Goal: Task Accomplishment & Management: Manage account settings

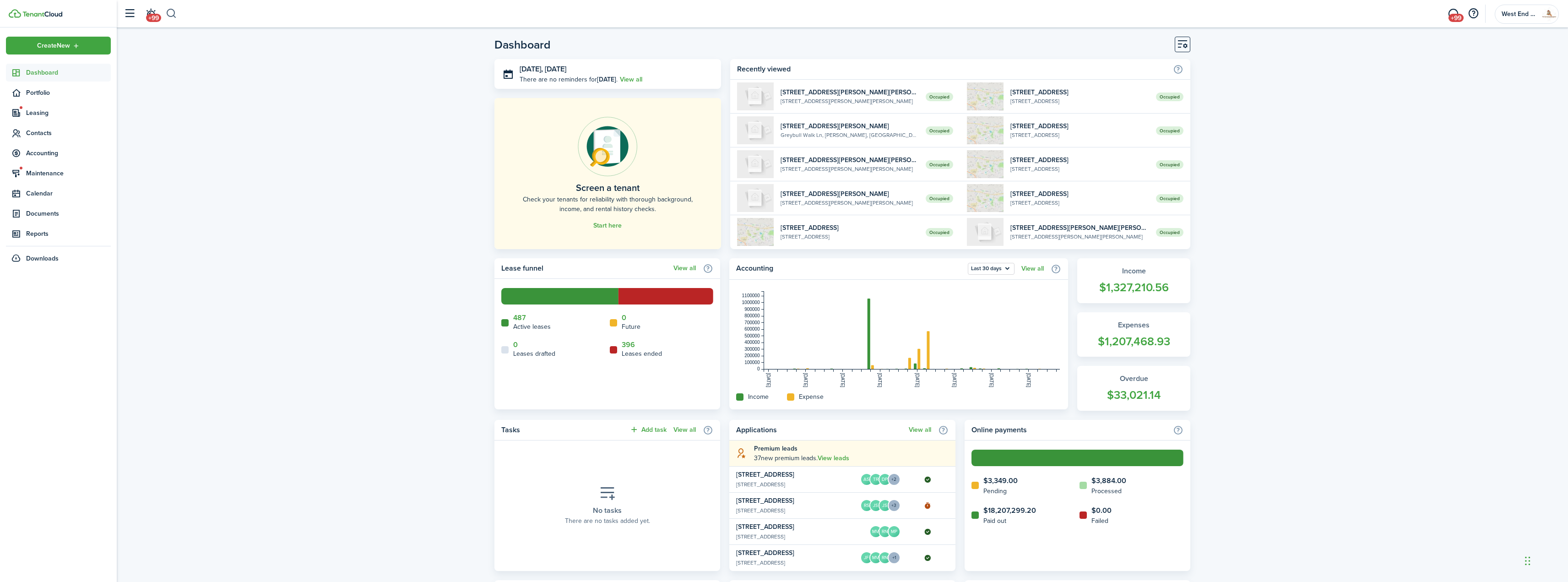
click at [174, 11] on button "button" at bounding box center [171, 13] width 11 height 15
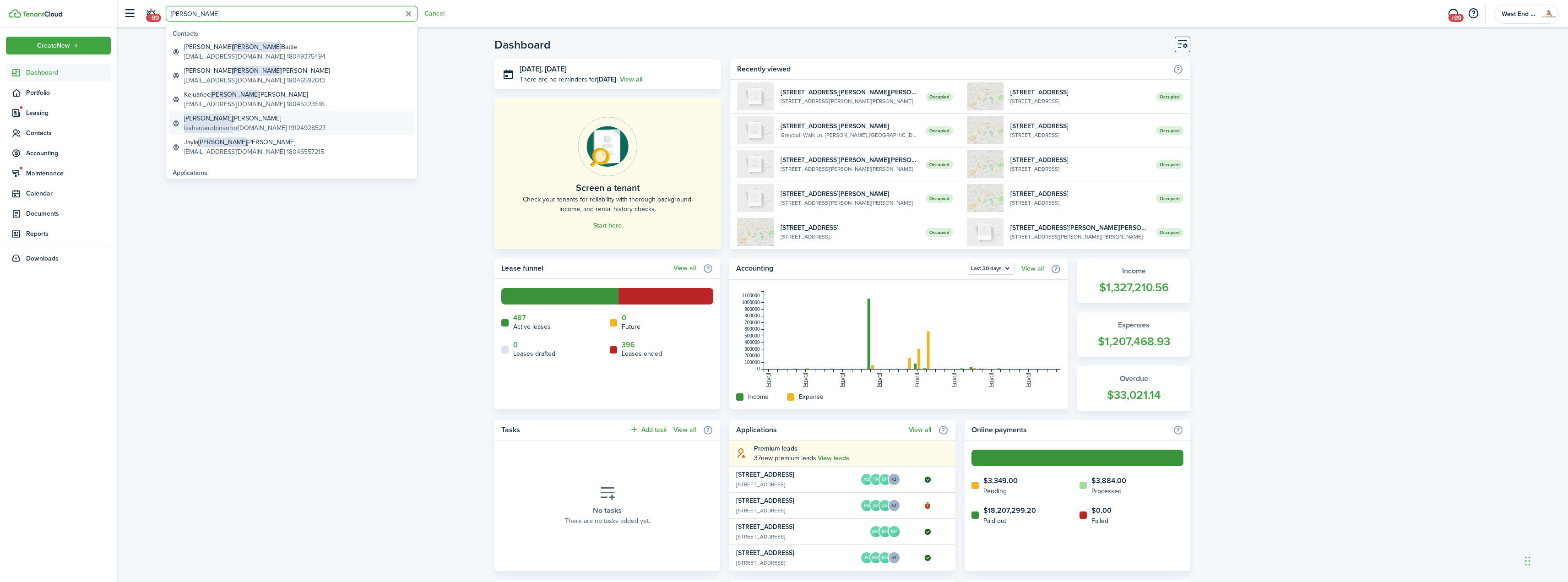
type input "[PERSON_NAME]"
click at [252, 119] on global-search-item-title "[PERSON_NAME]" at bounding box center [255, 118] width 142 height 10
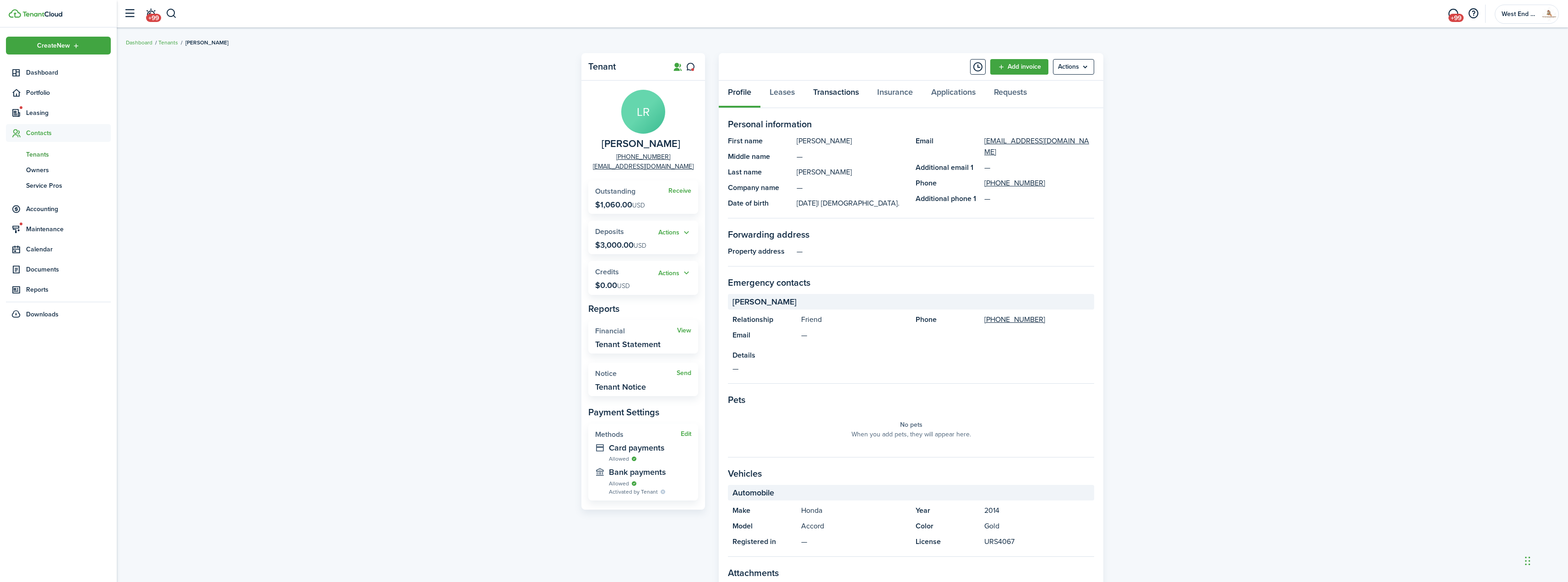
click at [848, 97] on link "Transactions" at bounding box center [835, 94] width 64 height 27
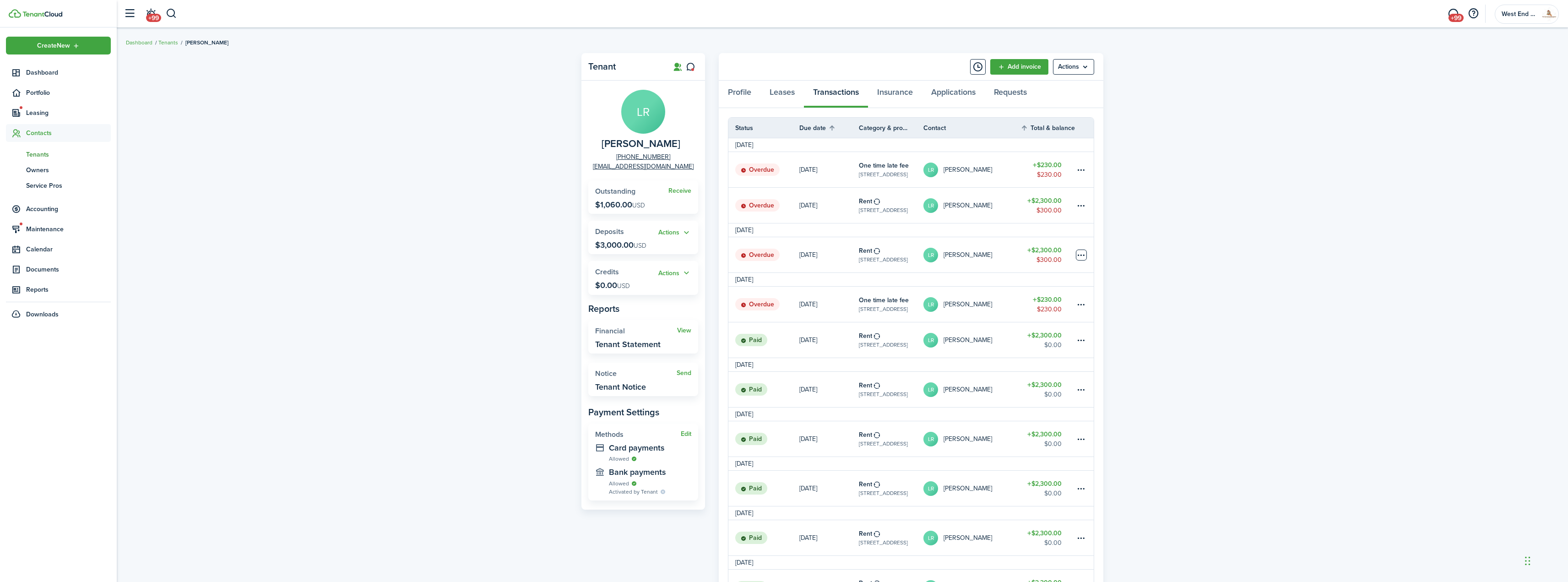
click at [1083, 259] on table-menu-btn-icon at bounding box center [1081, 255] width 11 height 11
click at [1051, 287] on link "Mark as paid" at bounding box center [1046, 288] width 80 height 15
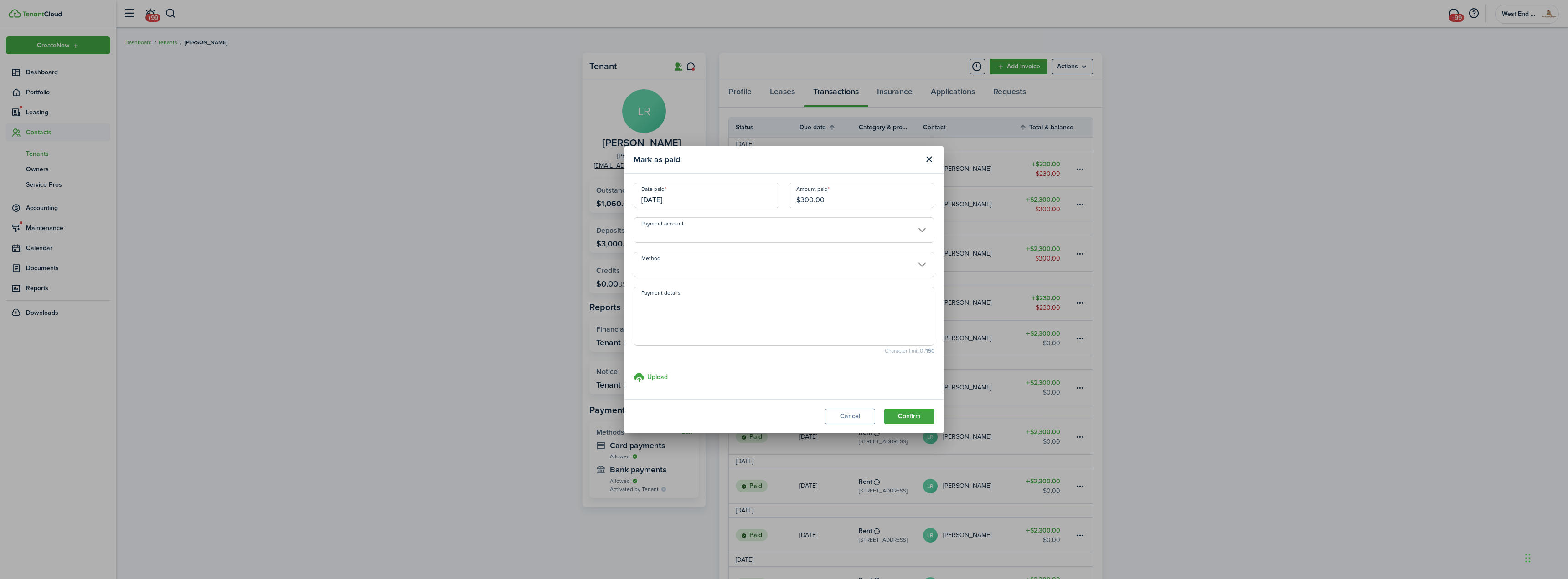
click at [704, 194] on input "[DATE]" at bounding box center [706, 195] width 146 height 26
click at [761, 220] on icon "Next page" at bounding box center [758, 220] width 4 height 7
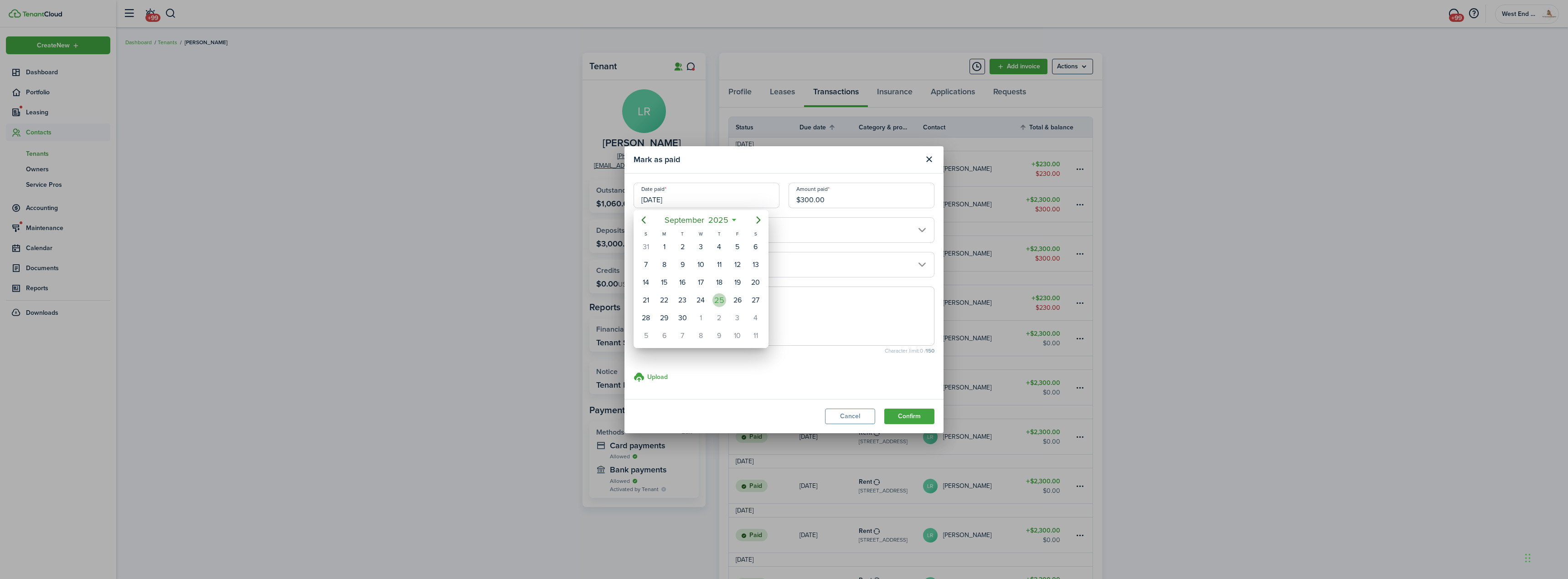
click at [716, 301] on div "25" at bounding box center [719, 300] width 14 height 14
type input "[DATE]"
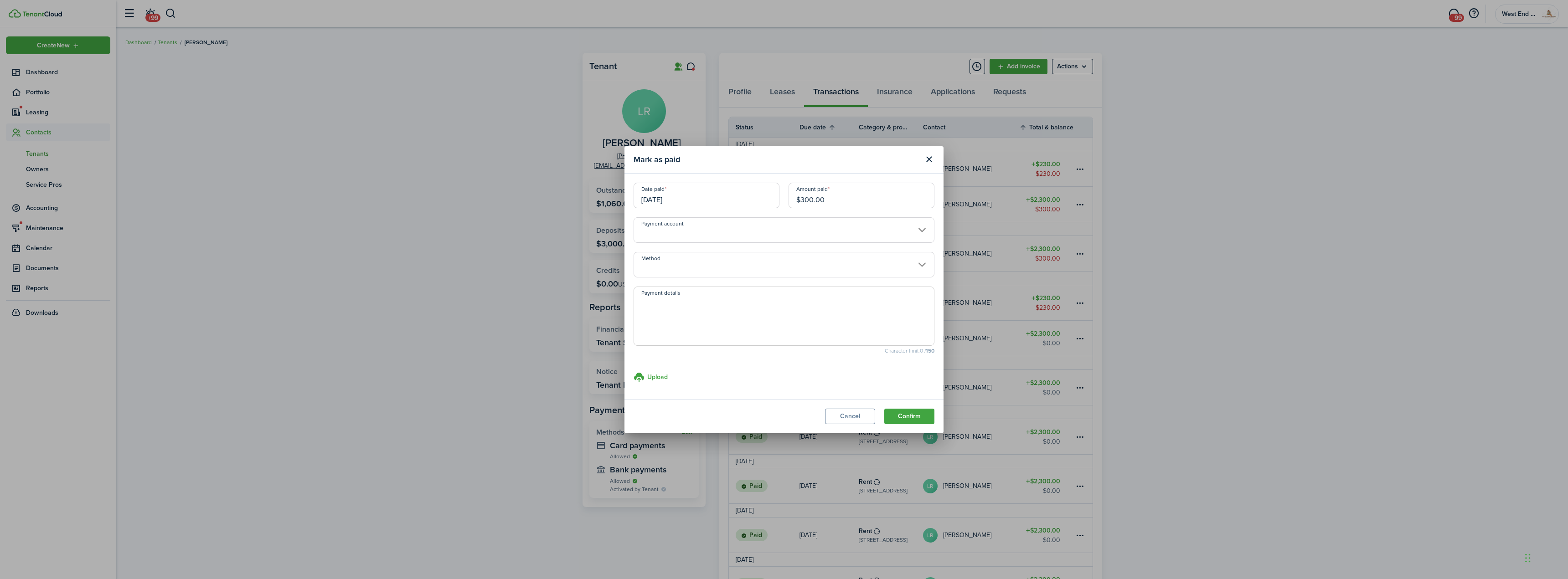
click at [707, 307] on textarea "Payment details" at bounding box center [784, 319] width 300 height 44
click at [738, 235] on input "Payment account" at bounding box center [784, 230] width 301 height 26
type textarea "Zelle on 09/25"
click at [849, 274] on div at bounding box center [784, 289] width 1714 height 725
click at [846, 264] on input "Method" at bounding box center [784, 264] width 301 height 26
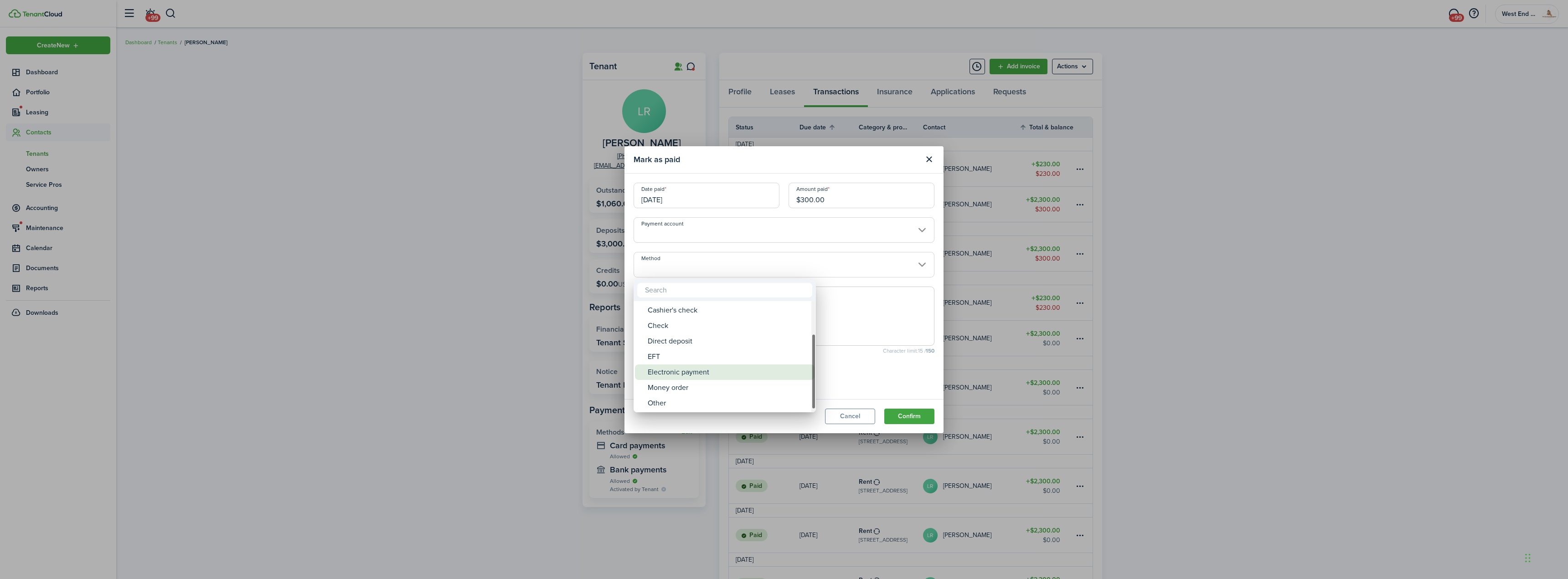
click at [712, 372] on div "Electronic payment" at bounding box center [728, 372] width 162 height 15
type input "Electronic payment"
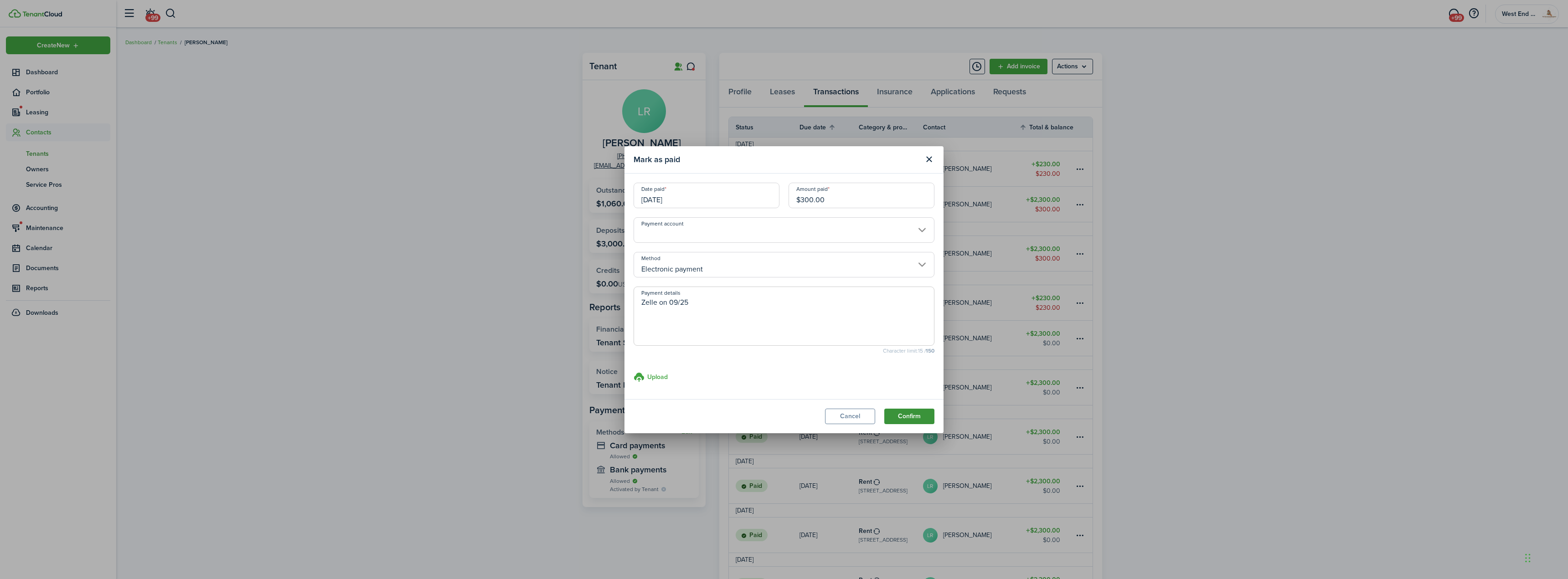
click at [923, 418] on button "Confirm" at bounding box center [910, 416] width 50 height 15
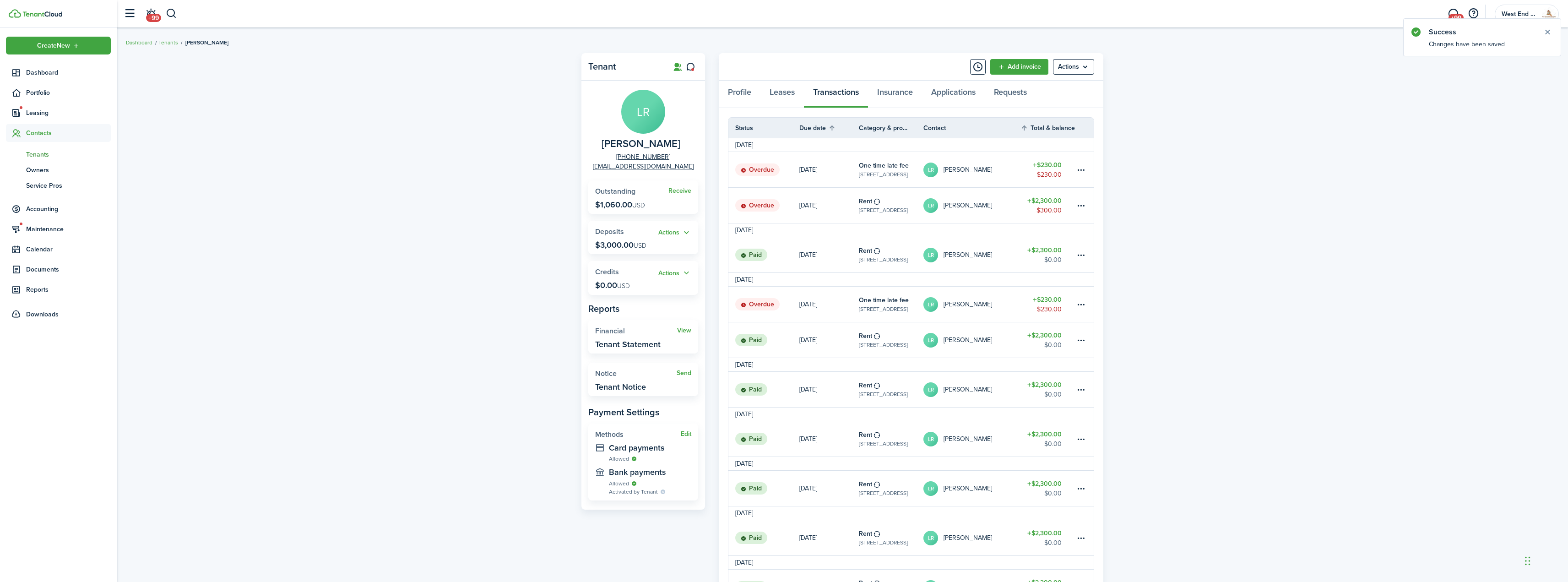
click at [1419, 230] on div "Tenant [PERSON_NAME] [PHONE_NUMBER] [EMAIL_ADDRESS][DOMAIN_NAME] Receive Outsta…" at bounding box center [842, 593] width 1451 height 1089
click at [178, 13] on header-wrapper "+99 +99 West End Property Management" at bounding box center [839, 13] width 1439 height 27
click at [176, 13] on button "button" at bounding box center [171, 13] width 11 height 15
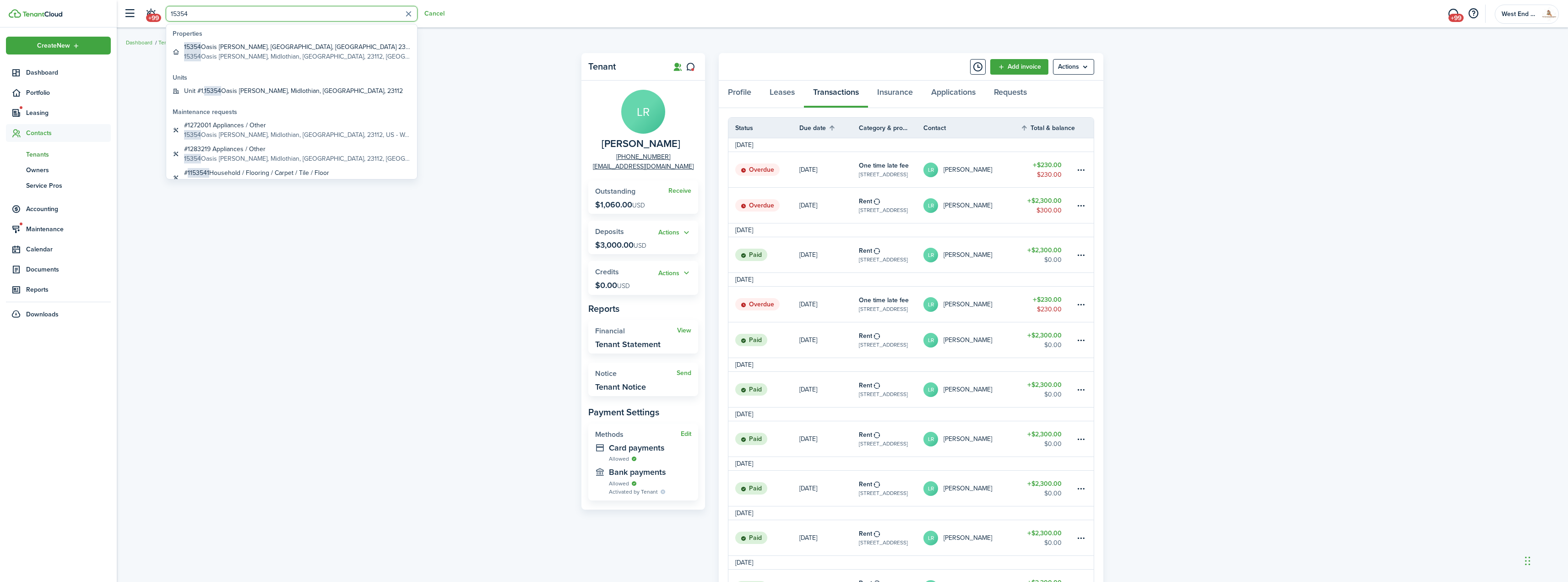
type input "15354"
drag, startPoint x: 232, startPoint y: 44, endPoint x: 280, endPoint y: 55, distance: 49.2
click at [280, 55] on global-search-item-description "[STREET_ADDRESS][PERSON_NAME]" at bounding box center [297, 56] width 227 height 10
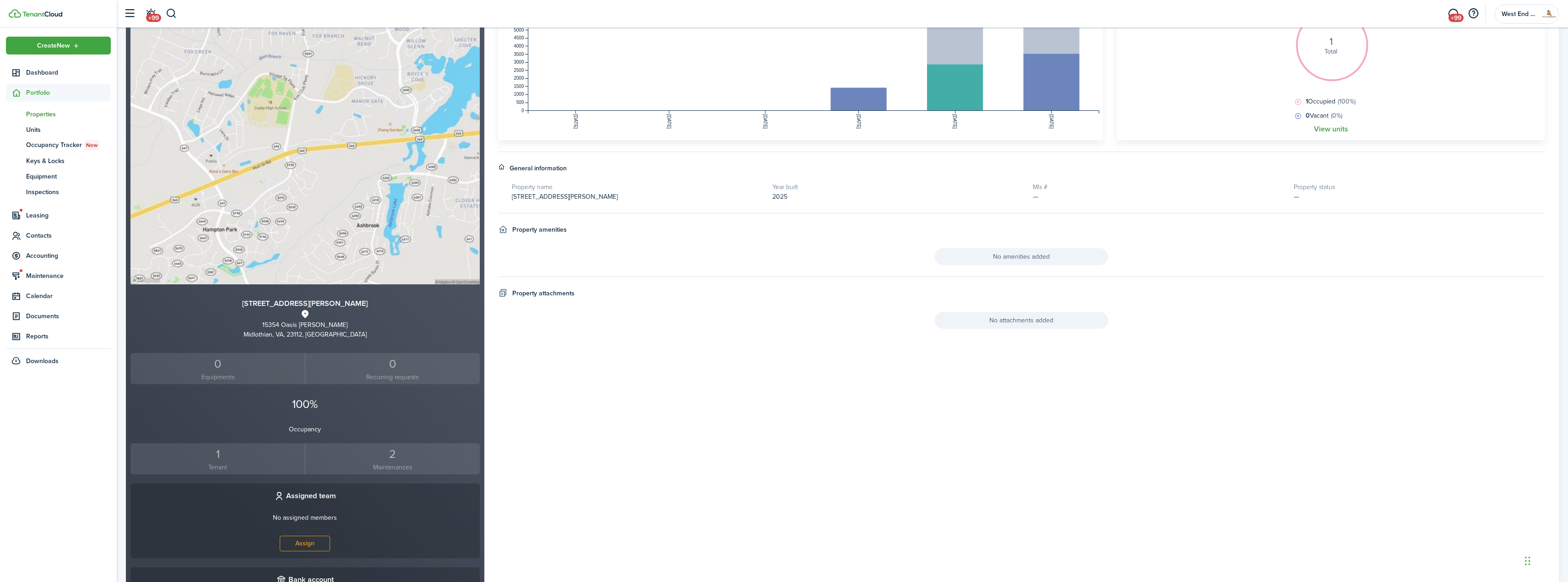
scroll to position [183, 0]
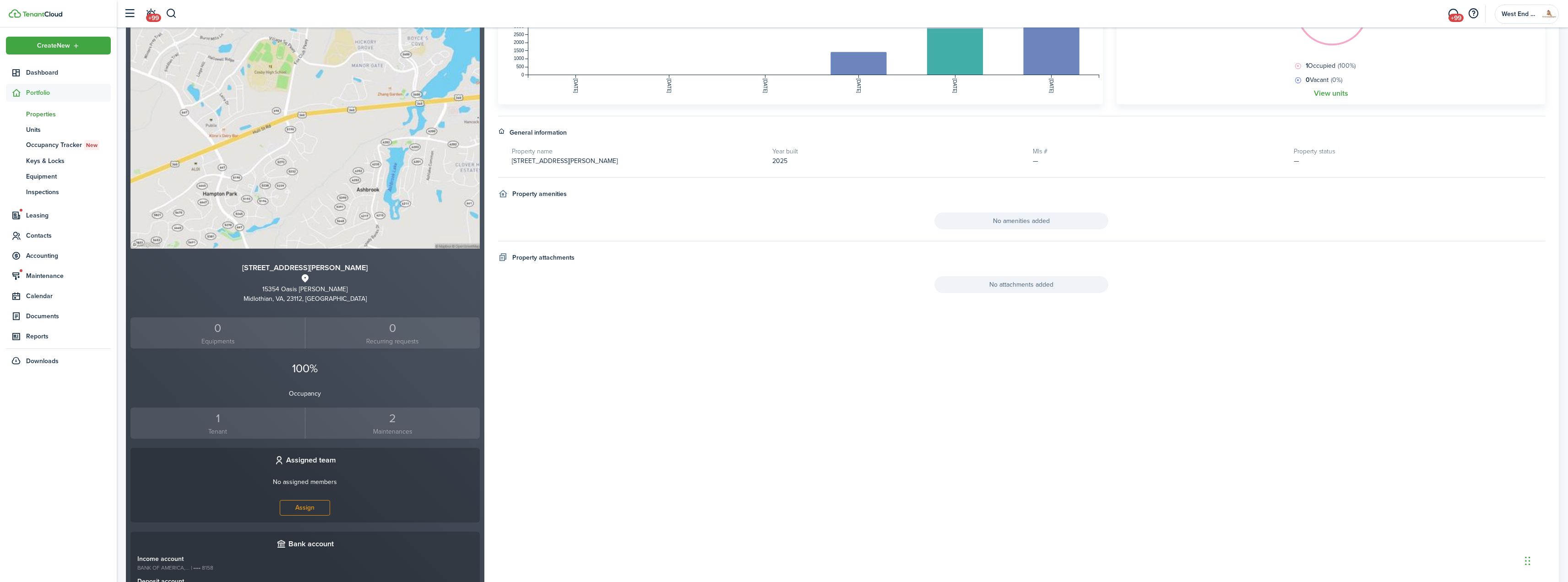
click at [220, 429] on small "Tenant" at bounding box center [217, 432] width 170 height 10
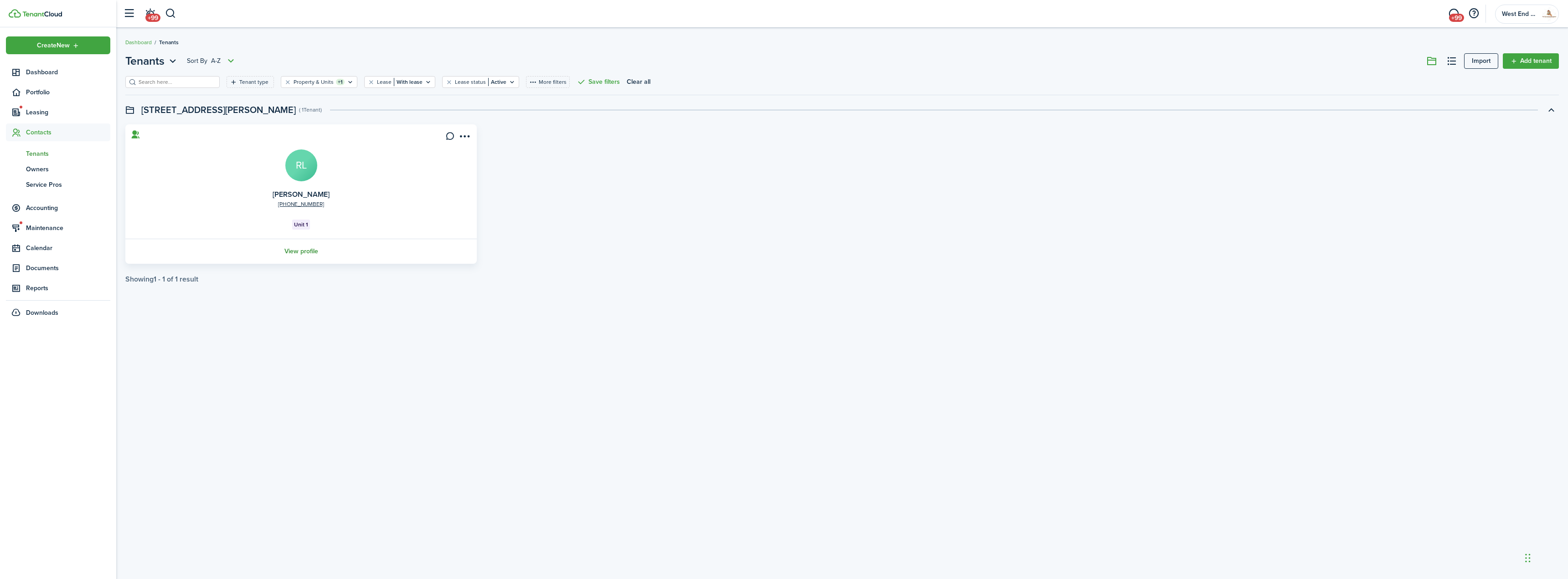
click at [307, 257] on link "View profile" at bounding box center [301, 251] width 354 height 25
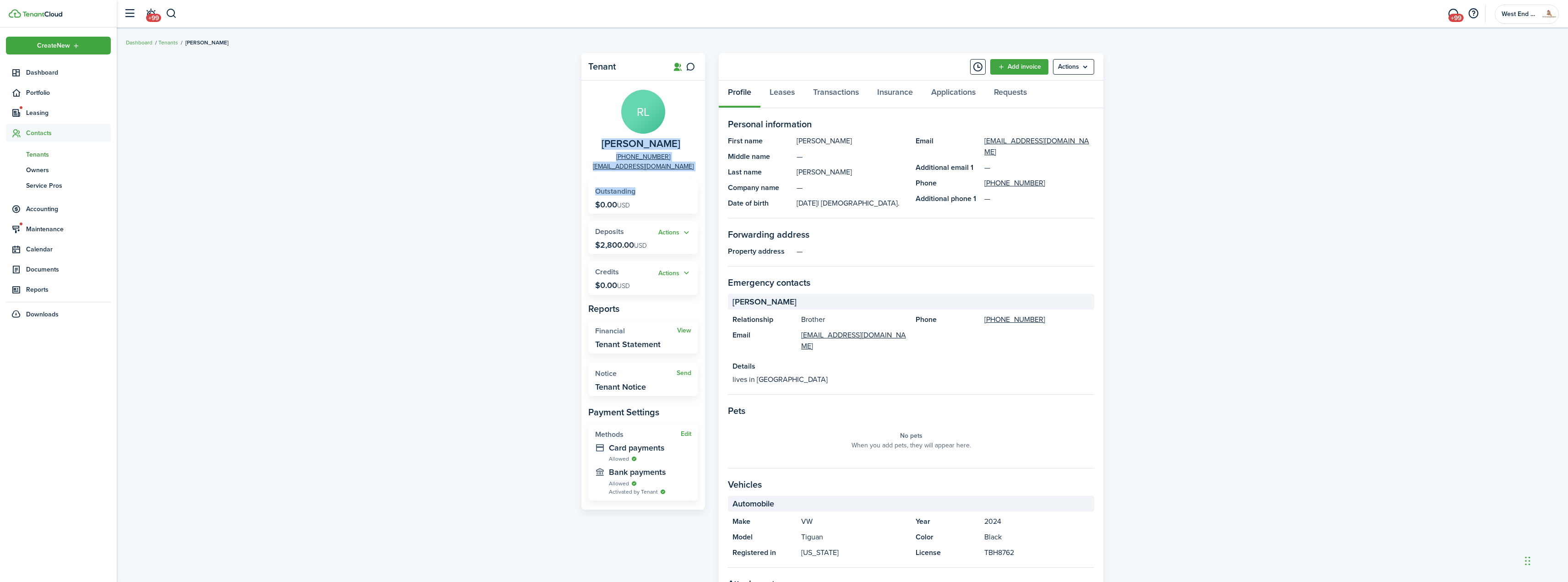
drag, startPoint x: 682, startPoint y: 176, endPoint x: 602, endPoint y: 150, distance: 84.1
click at [602, 150] on panel-main-body "[PERSON_NAME] [PERSON_NAME] [PHONE_NUMBER] [EMAIL_ADDRESS][DOMAIN_NAME] Outstan…" at bounding box center [643, 295] width 124 height 429
click at [605, 151] on panel-main-group "[PERSON_NAME] [PERSON_NAME] [PHONE_NUMBER] [EMAIL_ADDRESS][DOMAIN_NAME]" at bounding box center [643, 130] width 110 height 82
drag, startPoint x: 615, startPoint y: 145, endPoint x: 677, endPoint y: 162, distance: 64.3
click at [677, 162] on panel-main-group "[PERSON_NAME] [PERSON_NAME] [PHONE_NUMBER] [EMAIL_ADDRESS][DOMAIN_NAME]" at bounding box center [643, 130] width 110 height 82
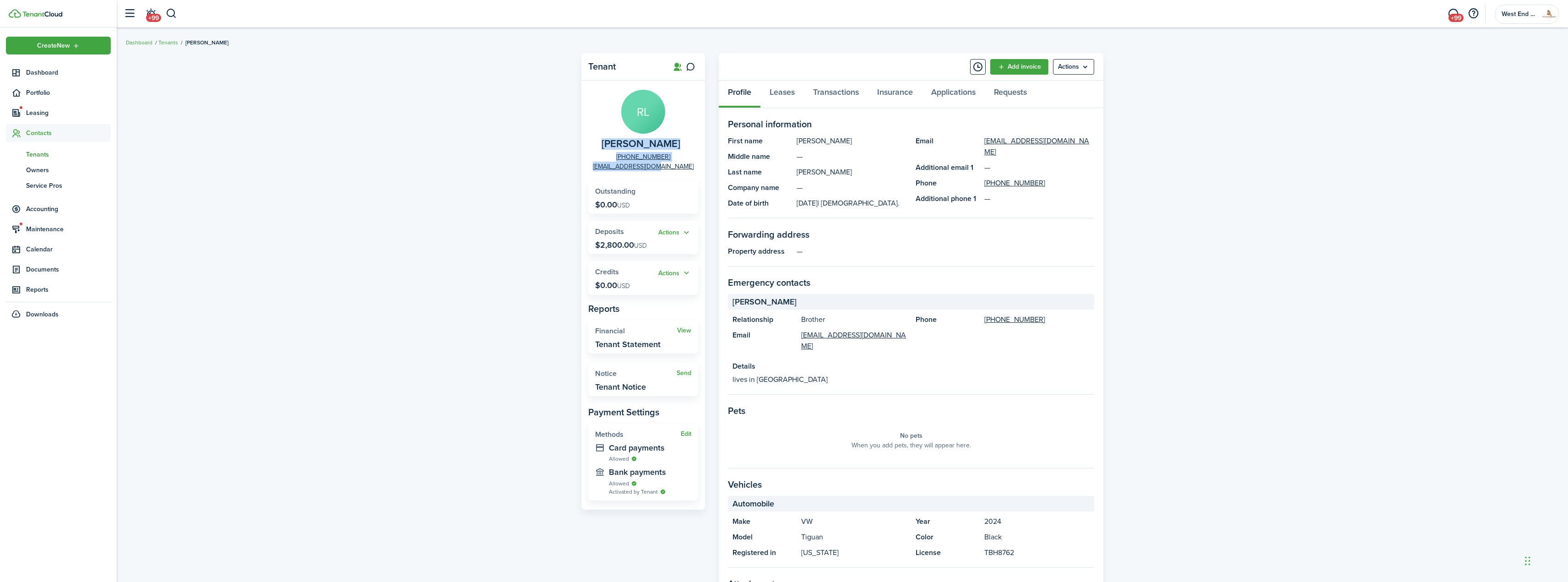
copy panel-main-group "[PERSON_NAME] [PHONE_NUMBER] [EMAIL_ADDRESS][DOMAIN_NAME]"
click at [52, 114] on span "Leasing" at bounding box center [68, 113] width 85 height 10
click at [42, 166] on span "Listings" at bounding box center [68, 166] width 85 height 10
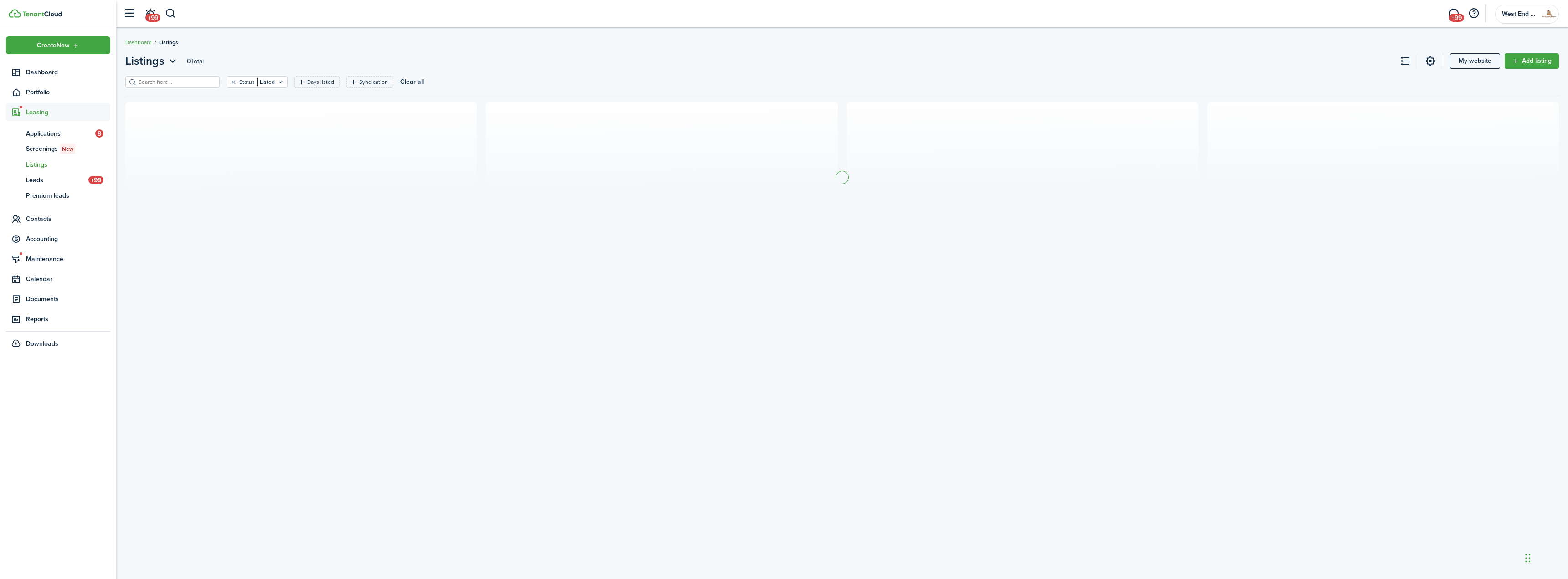
click at [149, 82] on input "search" at bounding box center [177, 82] width 80 height 9
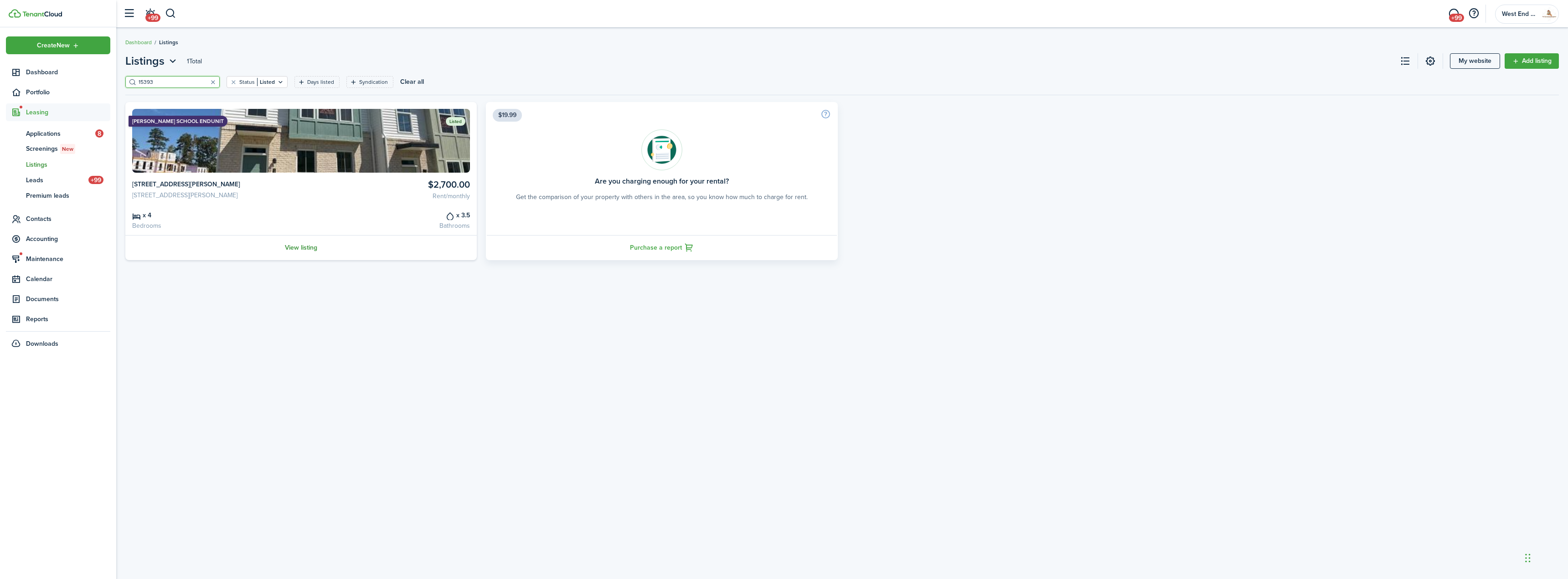
type input "15393"
click at [312, 243] on link "View listing" at bounding box center [301, 248] width 352 height 25
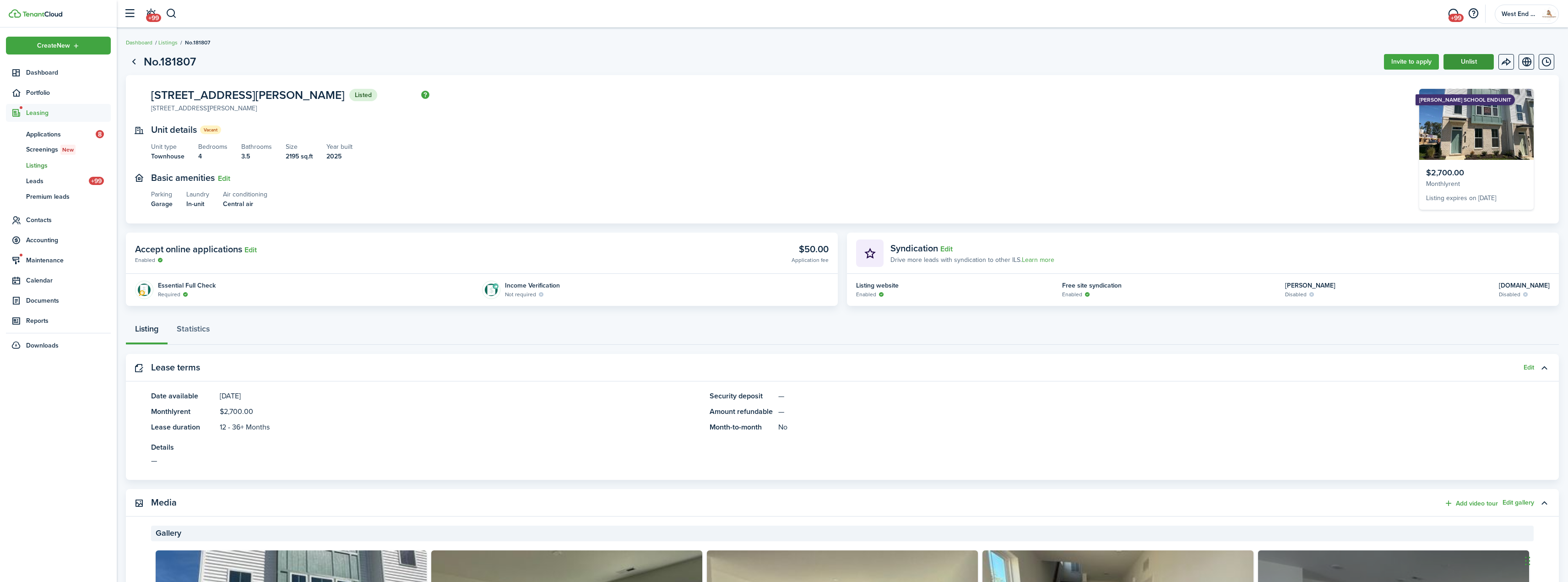
click at [1457, 65] on button "Unlist" at bounding box center [1469, 62] width 50 height 15
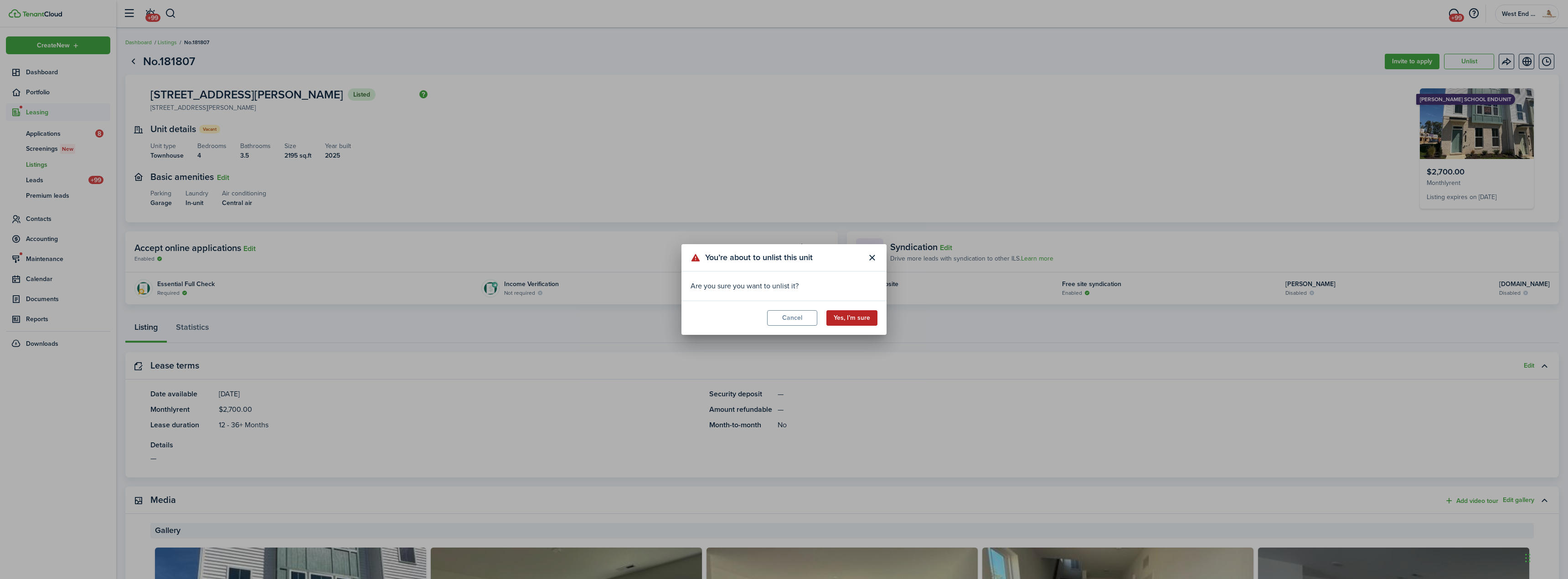
click at [868, 319] on button "Yes, I’m sure" at bounding box center [852, 318] width 51 height 15
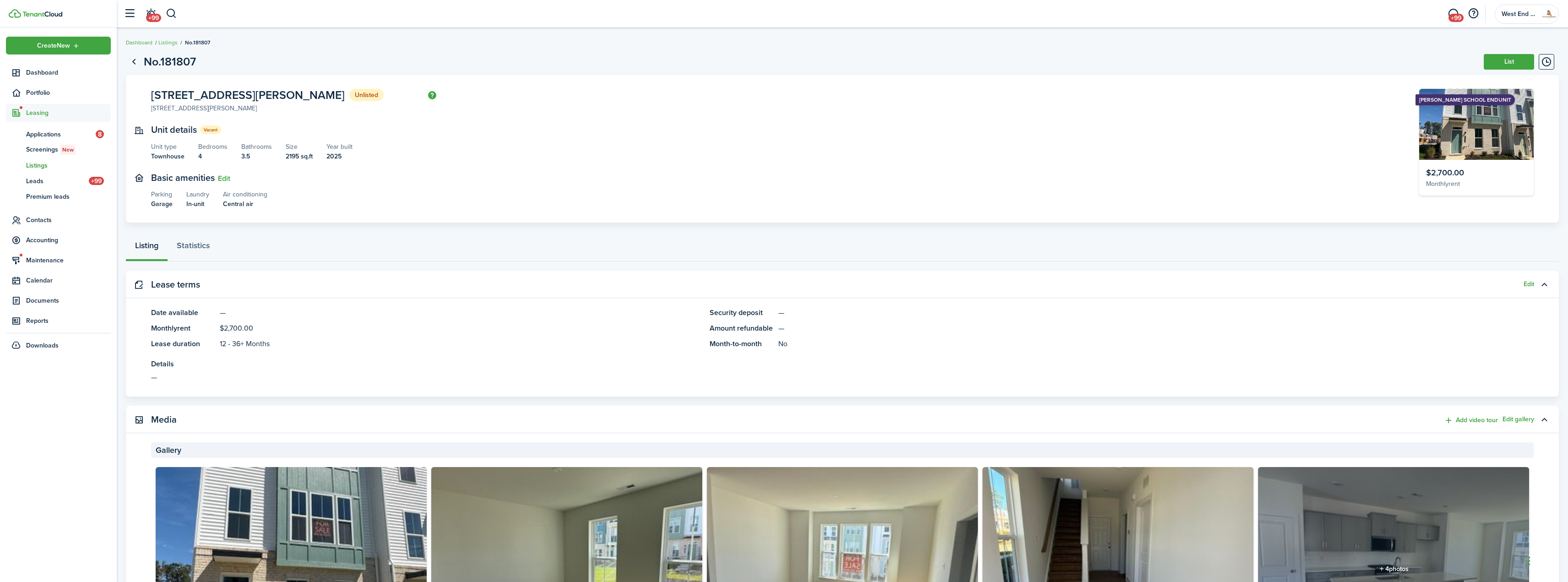
click at [180, 13] on header-wrapper "+99 +99 West End Property Management" at bounding box center [839, 13] width 1439 height 27
click at [174, 13] on button "button" at bounding box center [171, 13] width 11 height 15
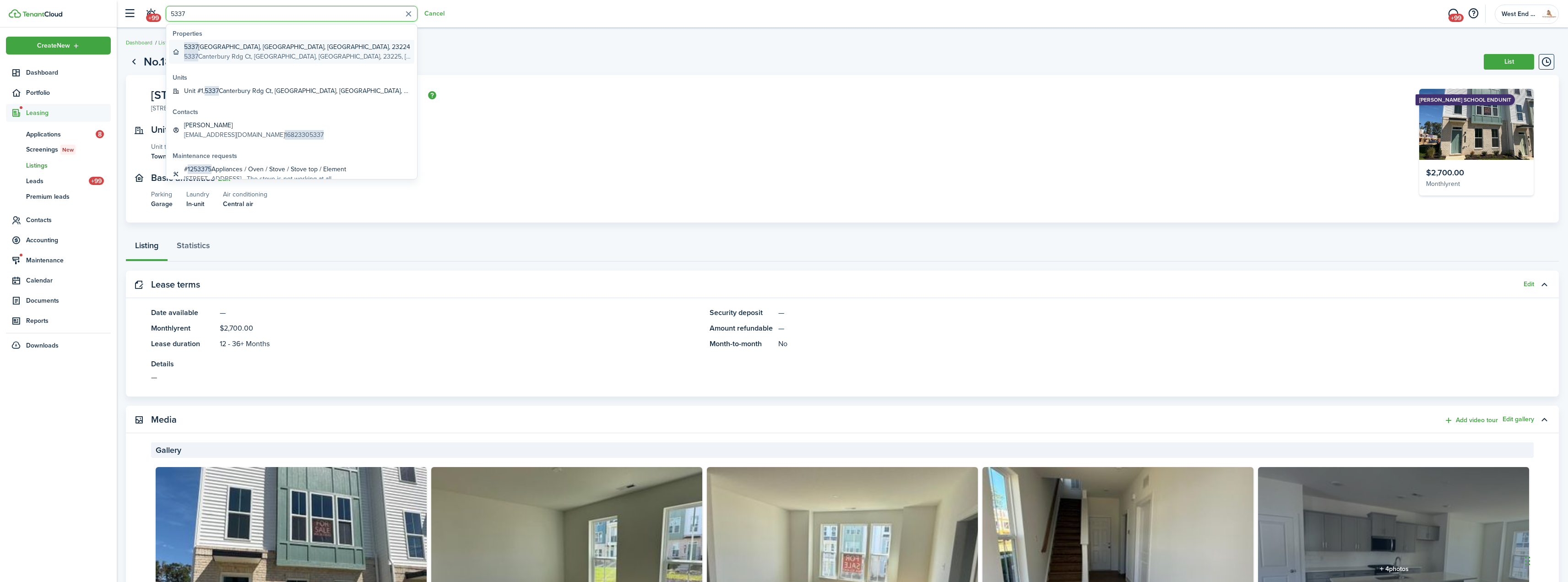
type input "5337"
click at [299, 46] on global-search-item-title "[STREET_ADDRESS]" at bounding box center [297, 47] width 227 height 10
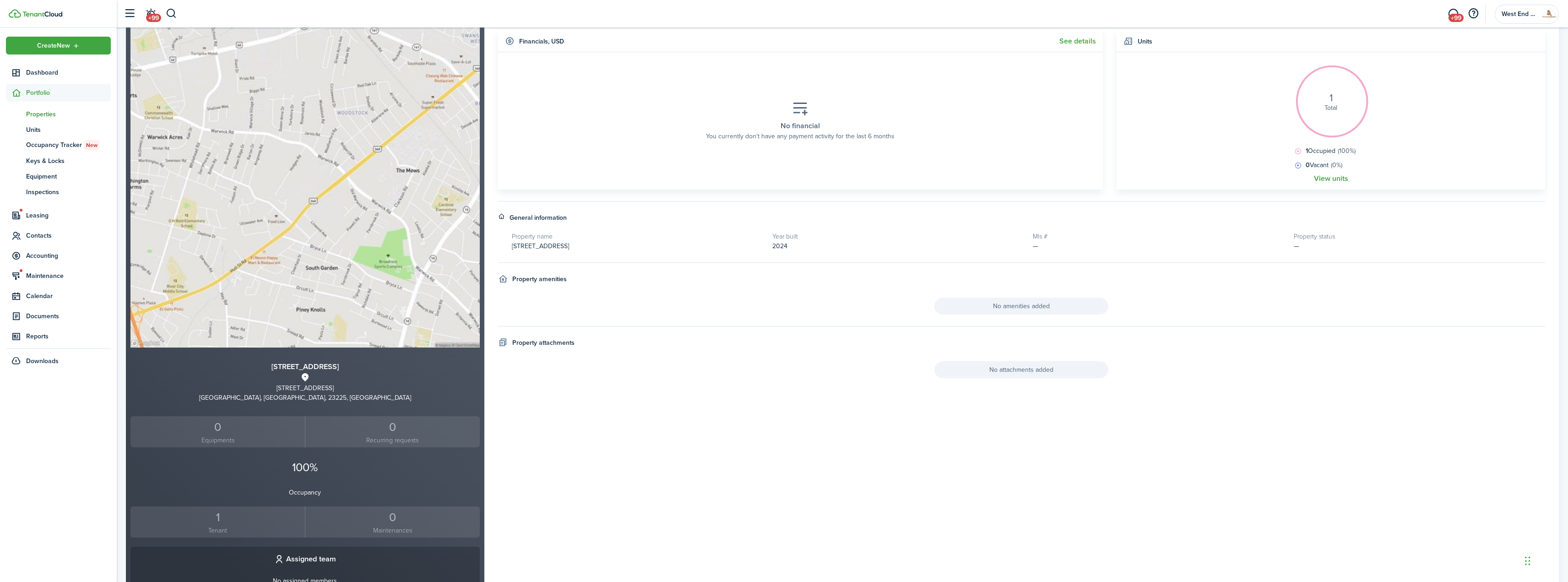
scroll to position [137, 0]
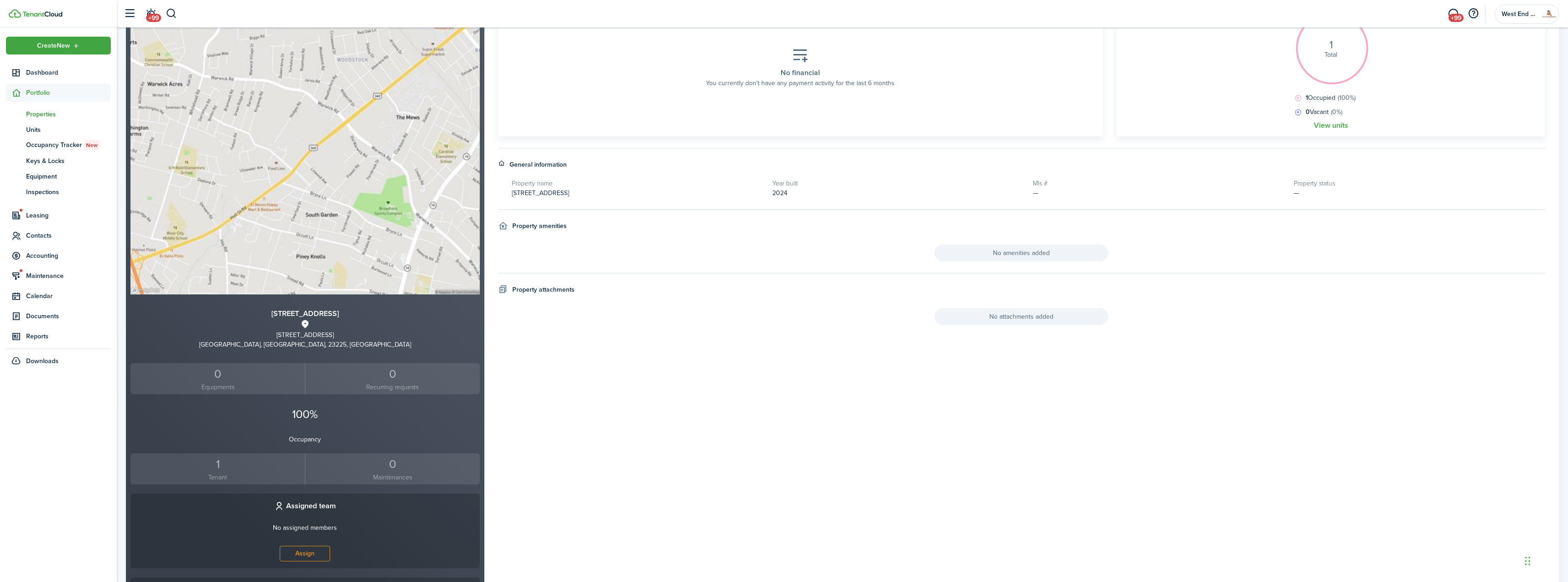
click at [220, 478] on small "Tenant" at bounding box center [217, 477] width 170 height 10
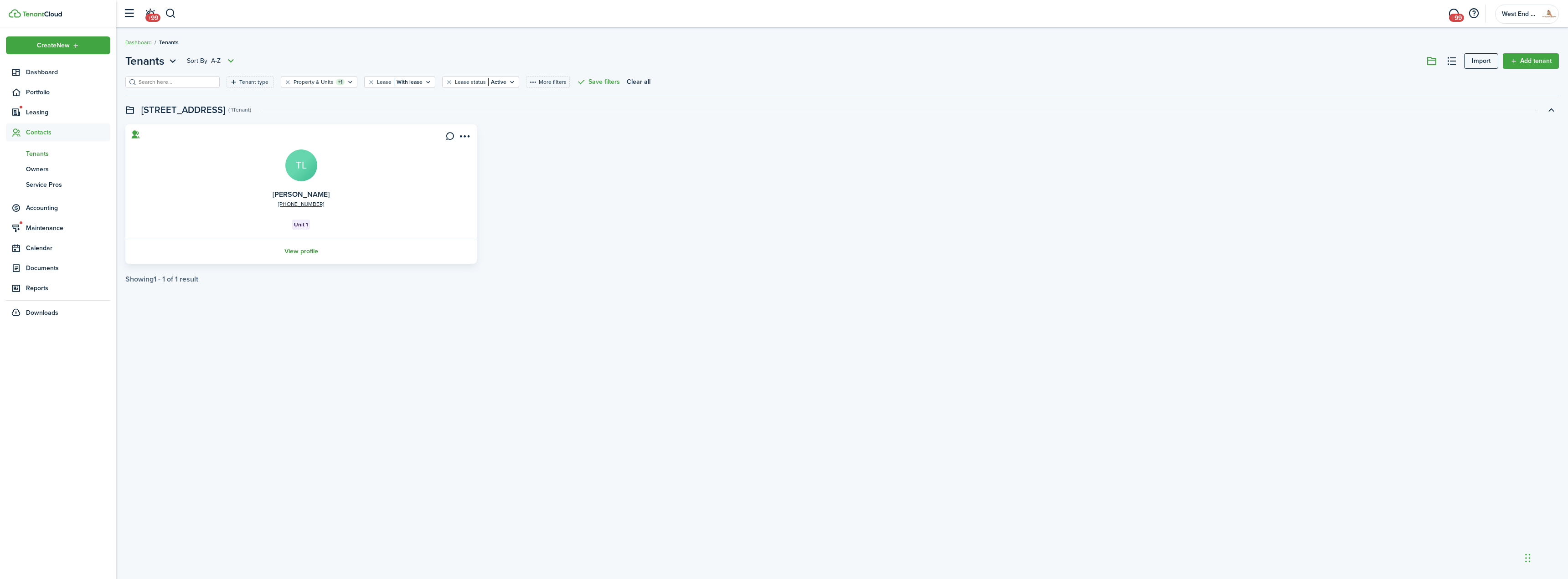
click at [301, 244] on link "View profile" at bounding box center [301, 251] width 354 height 25
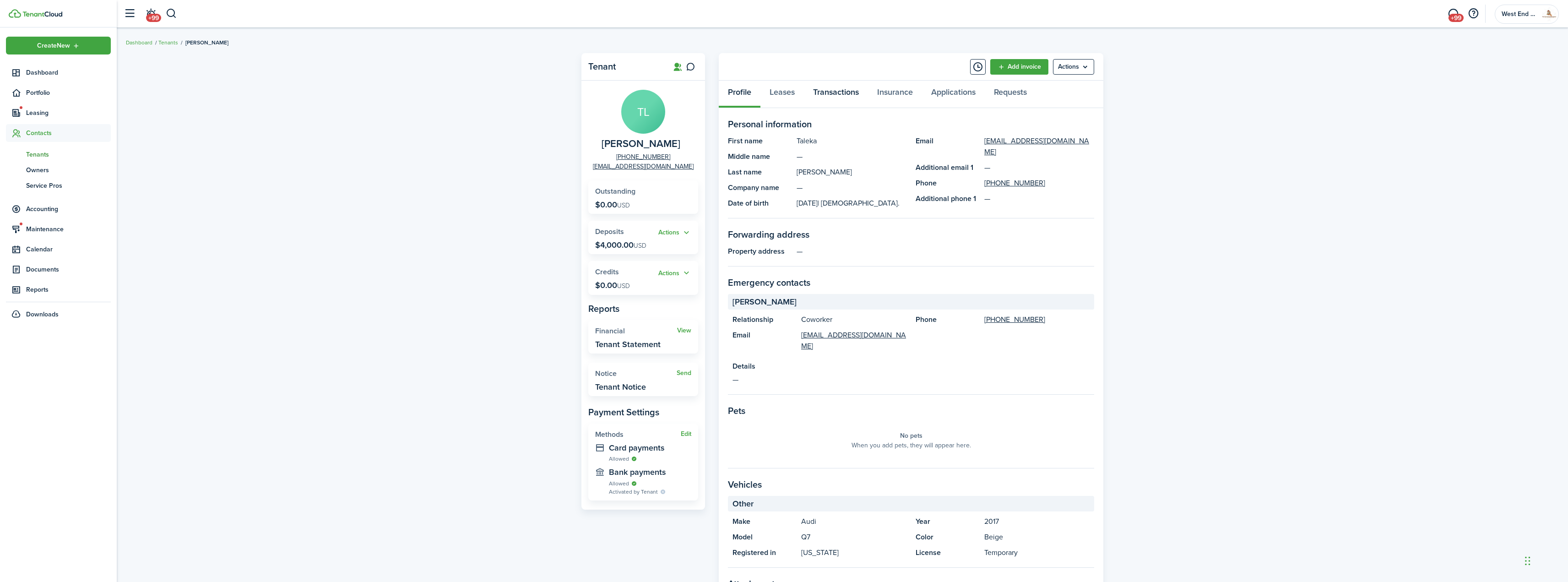
click at [845, 91] on link "Transactions" at bounding box center [835, 94] width 64 height 27
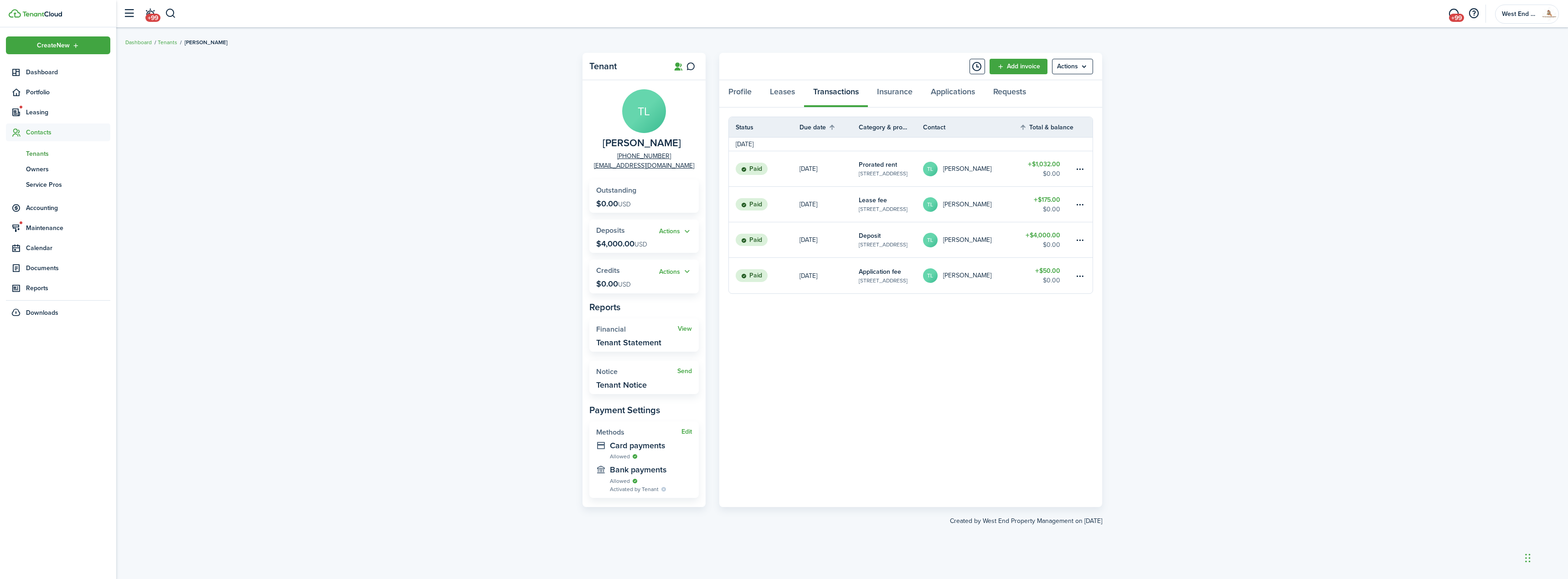
click at [337, 160] on div "Tenant [PERSON_NAME] [PHONE_NUMBER] [EMAIL_ADDRESS][DOMAIN_NAME] Outstanding $0…" at bounding box center [842, 303] width 1452 height 510
click at [56, 76] on span "Dashboard" at bounding box center [68, 72] width 84 height 10
